Goal: Find specific page/section: Find specific page/section

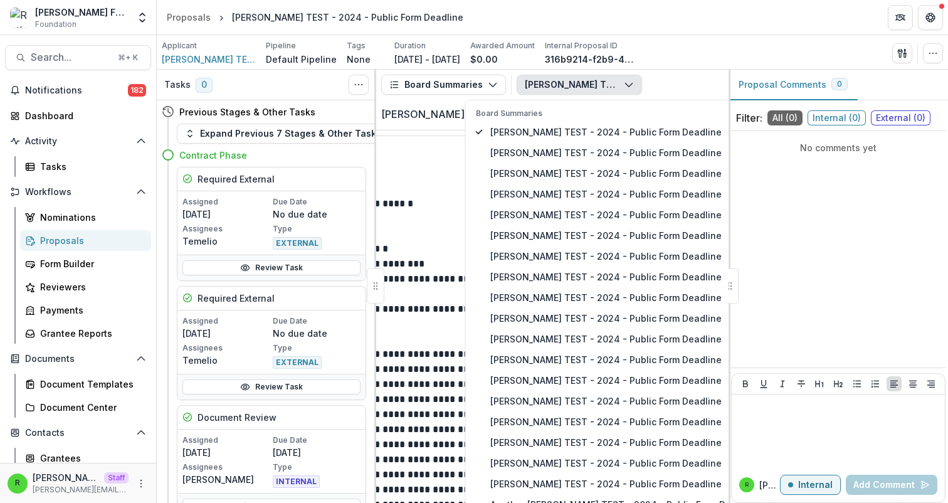
scroll to position [30, 0]
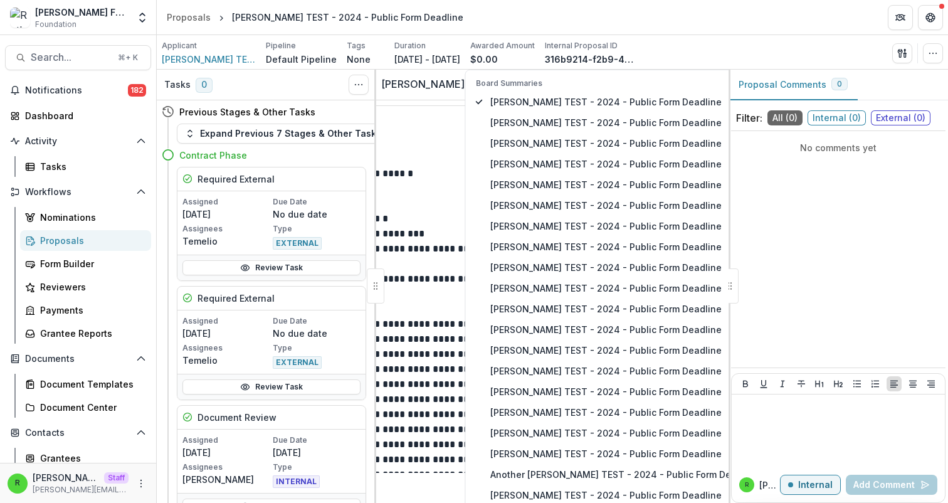
click at [582, 15] on header "Proposals Ruthwick TEST - 2024 - Public Form Deadline" at bounding box center [552, 17] width 791 height 34
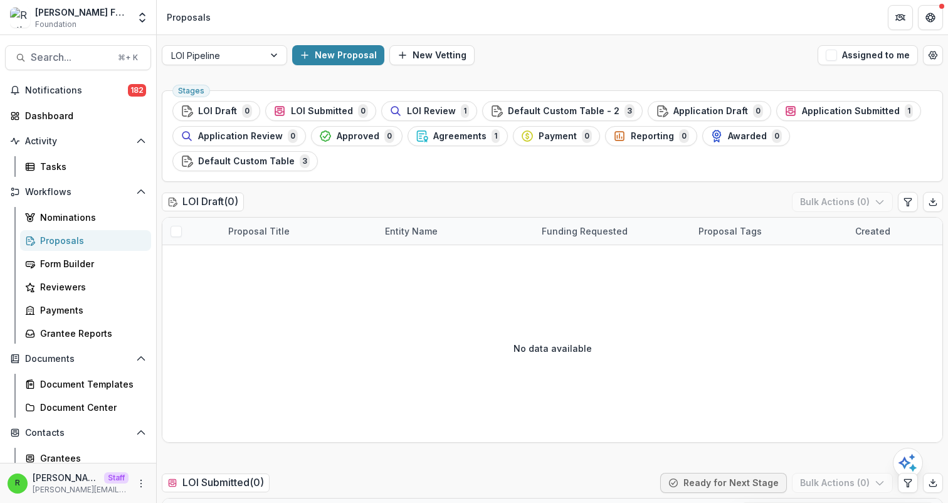
scroll to position [0, 850]
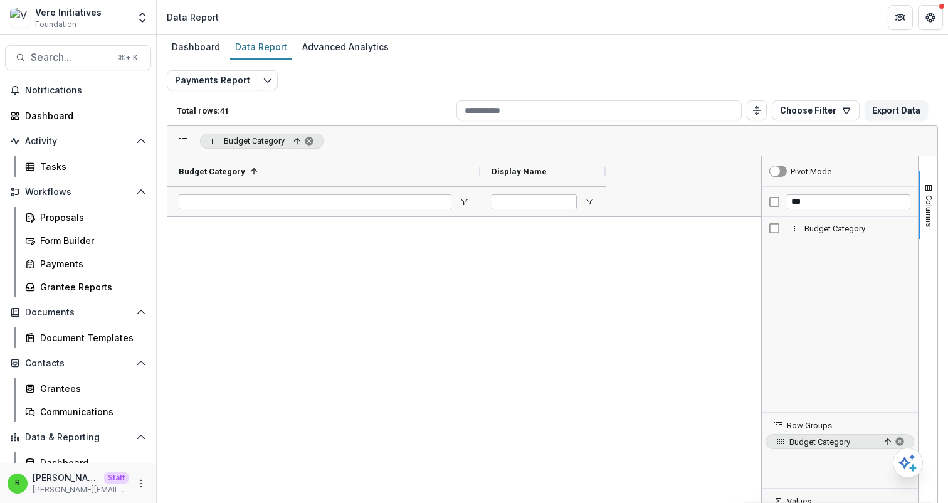
scroll to position [733, 0]
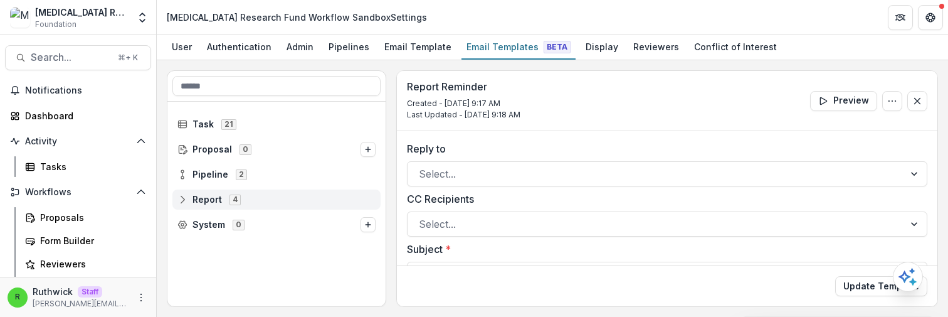
click at [184, 204] on div "Report 4" at bounding box center [276, 199] width 208 height 20
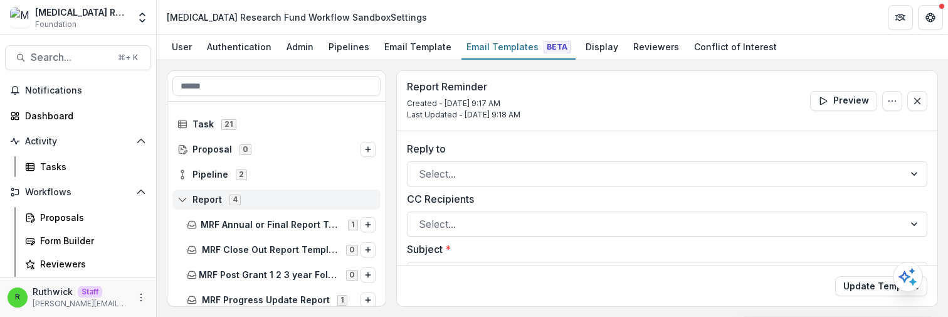
scroll to position [31, 0]
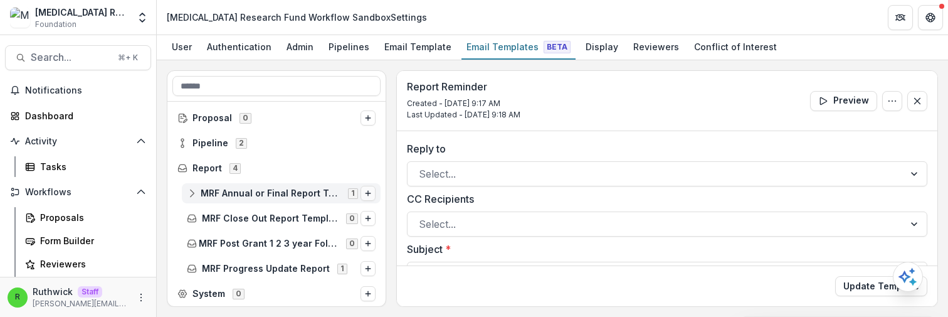
click at [368, 191] on line "Options" at bounding box center [368, 193] width 0 height 5
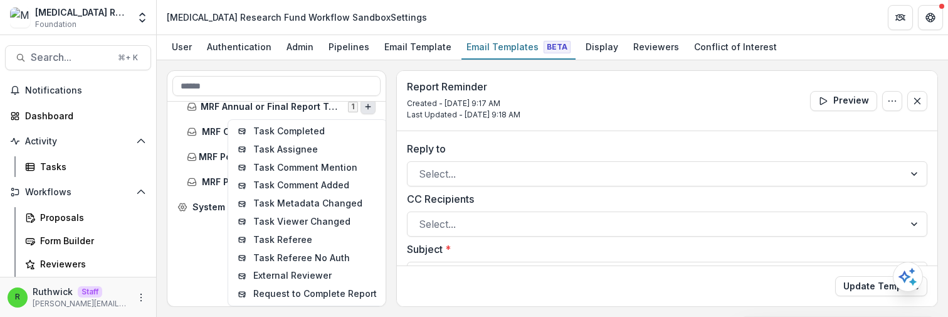
scroll to position [80, 0]
click at [192, 208] on span "System" at bounding box center [208, 207] width 33 height 11
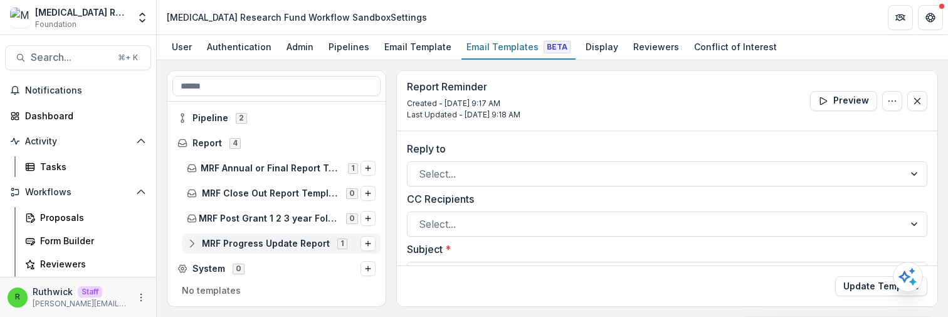
click at [209, 250] on div "MRF Progress Update Report 1" at bounding box center [281, 243] width 199 height 20
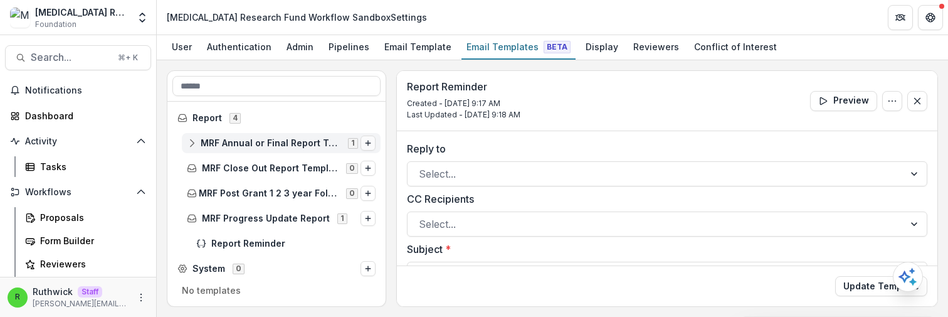
click at [364, 145] on icon "Options" at bounding box center [368, 143] width 8 height 8
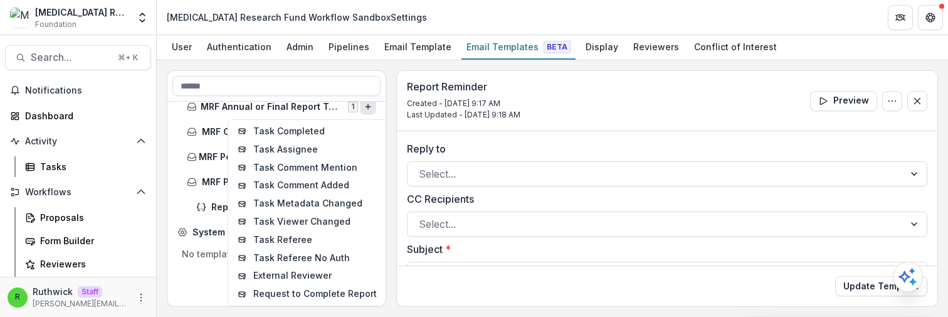
click at [306, 292] on div "Pipeline 2 Report 4 MRF Annual or Final Report Template 1 Task Completed Task A…" at bounding box center [276, 204] width 218 height 204
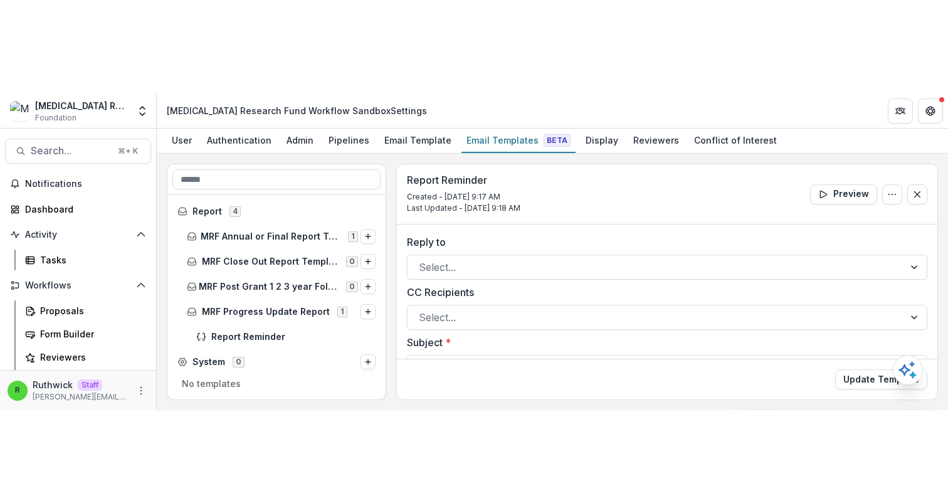
scroll to position [0, 0]
